Goal: Find specific page/section

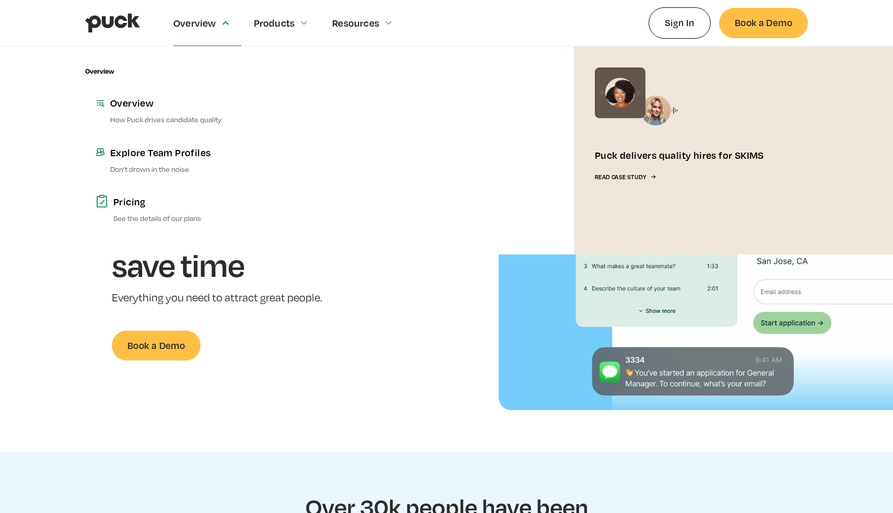
click at [205, 22] on div "Overview" at bounding box center [194, 22] width 43 height 11
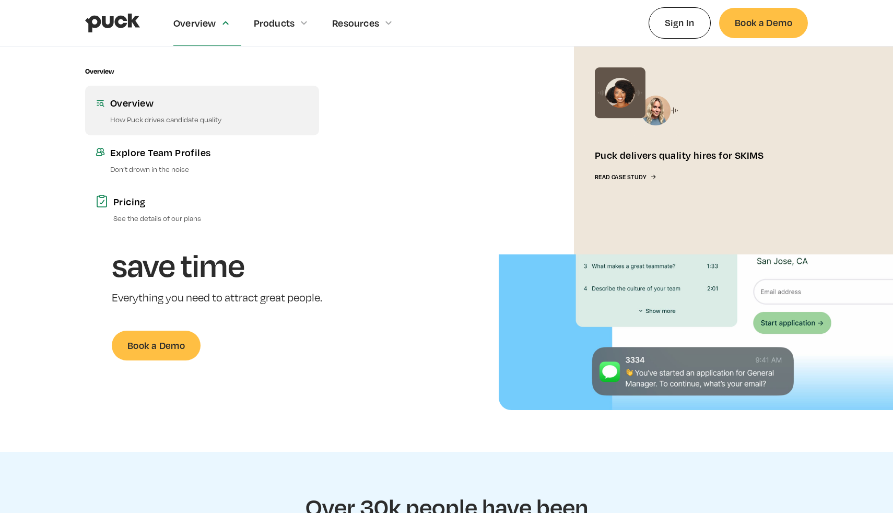
click at [137, 106] on div "Overview" at bounding box center [209, 102] width 198 height 13
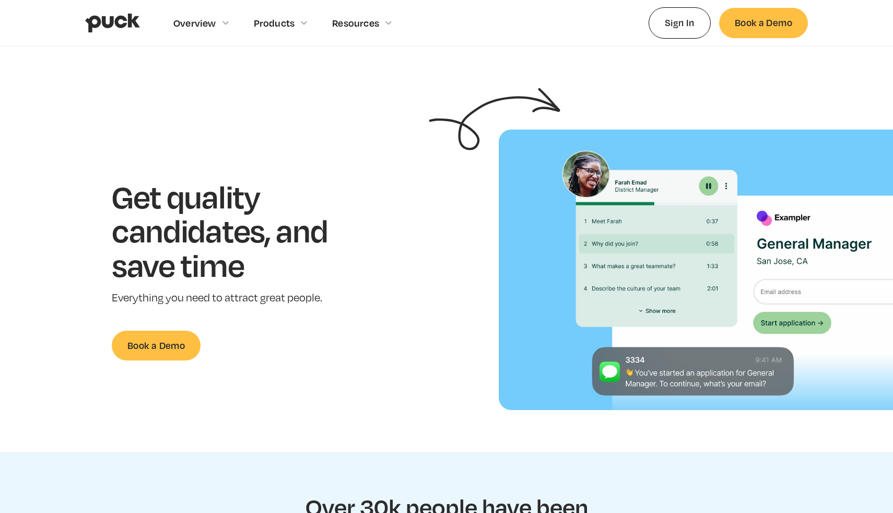
click at [108, 22] on img "home" at bounding box center [112, 23] width 55 height 20
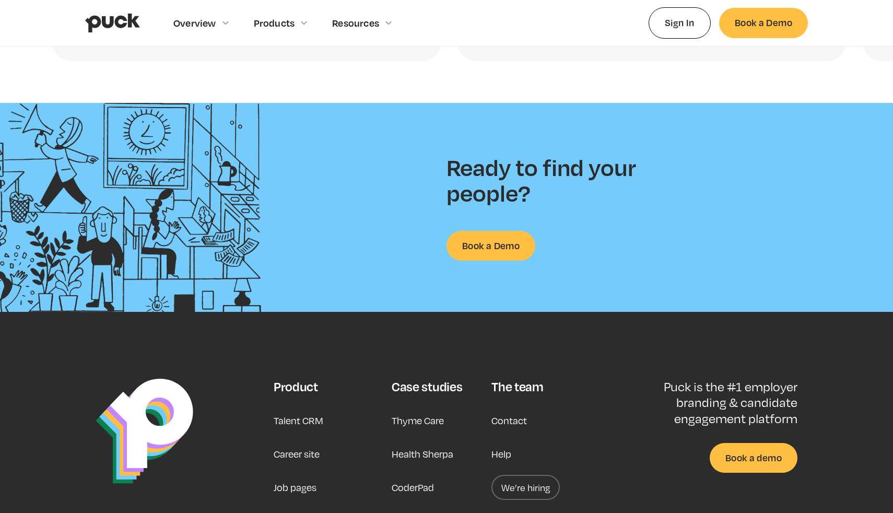
scroll to position [2659, 0]
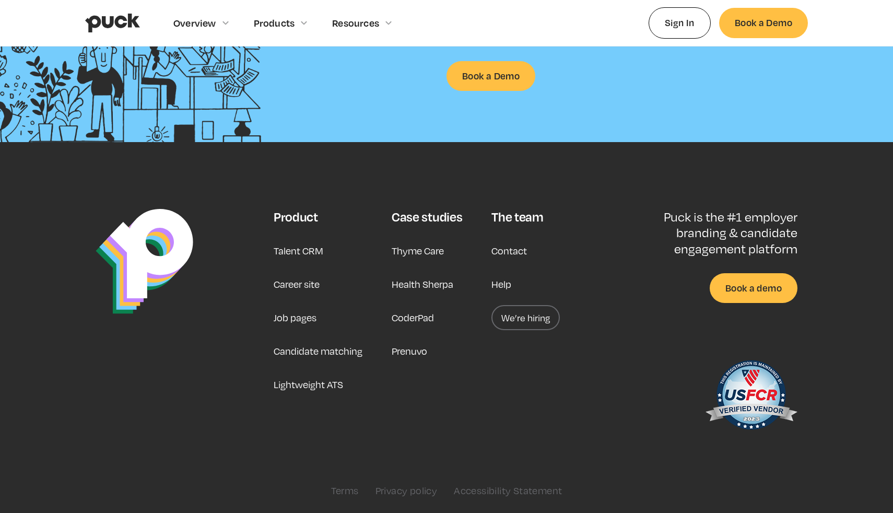
click at [502, 258] on link "Contact" at bounding box center [510, 250] width 36 height 25
